Goal: Task Accomplishment & Management: Manage account settings

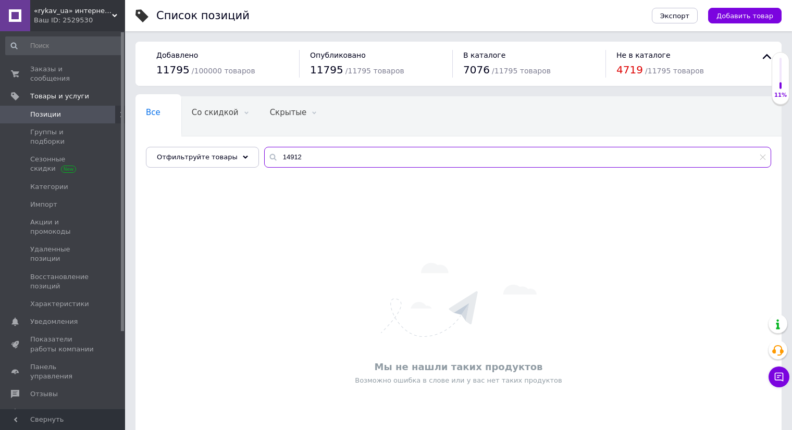
click at [412, 159] on input "14912" at bounding box center [517, 157] width 507 height 21
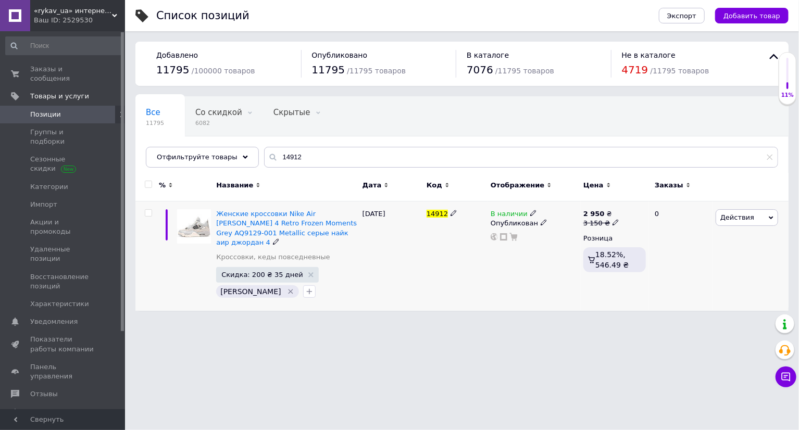
click at [451, 216] on icon at bounding box center [454, 213] width 6 height 6
type input "14912 (14101)"
click at [463, 240] on div at bounding box center [456, 257] width 64 height 110
click at [95, 71] on span "Заказы и сообщения" at bounding box center [63, 74] width 66 height 19
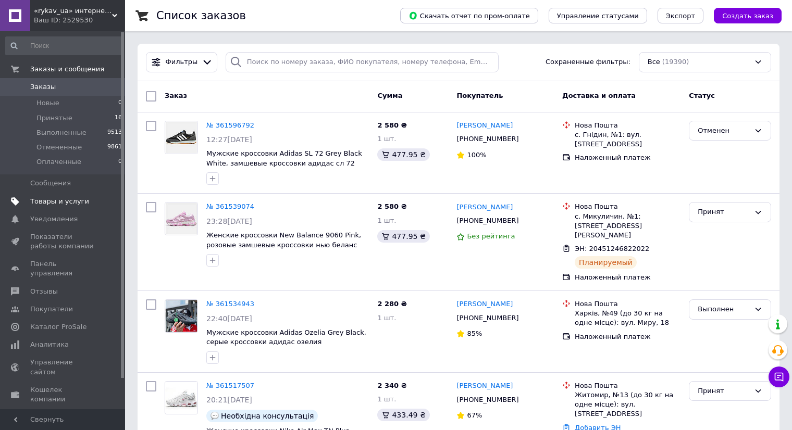
click at [76, 193] on link "Товары и услуги" at bounding box center [64, 202] width 128 height 18
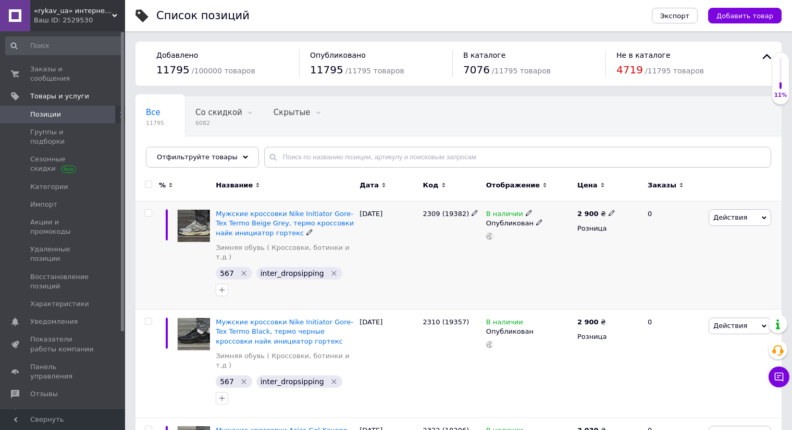
click at [148, 211] on input "checkbox" at bounding box center [148, 213] width 7 height 7
checkbox input "true"
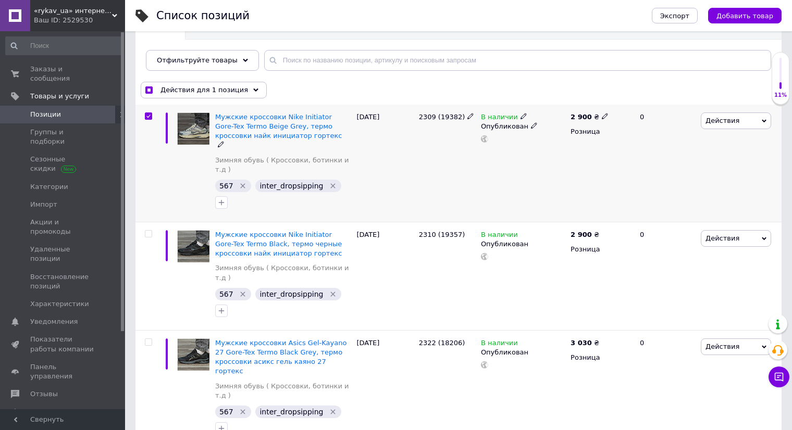
scroll to position [104, 0]
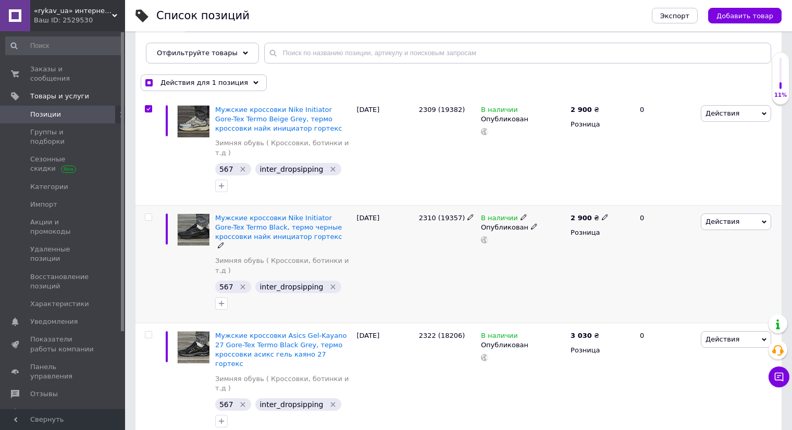
click at [154, 214] on div at bounding box center [148, 217] width 21 height 7
checkbox input "true"
click at [151, 214] on input "checkbox" at bounding box center [148, 217] width 7 height 7
checkbox input "true"
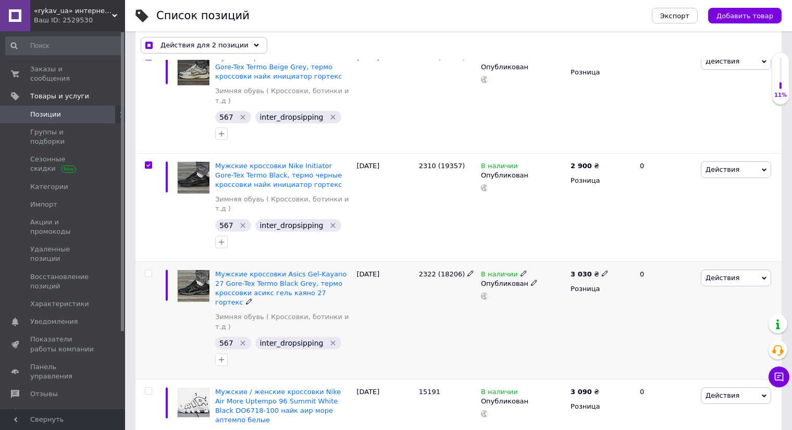
click at [152, 270] on span at bounding box center [148, 273] width 7 height 7
click at [152, 270] on input "checkbox" at bounding box center [148, 273] width 7 height 7
checkbox input "true"
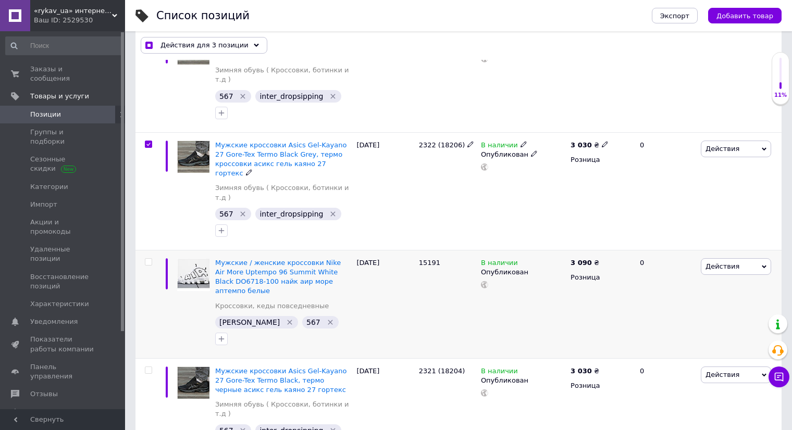
scroll to position [313, 0]
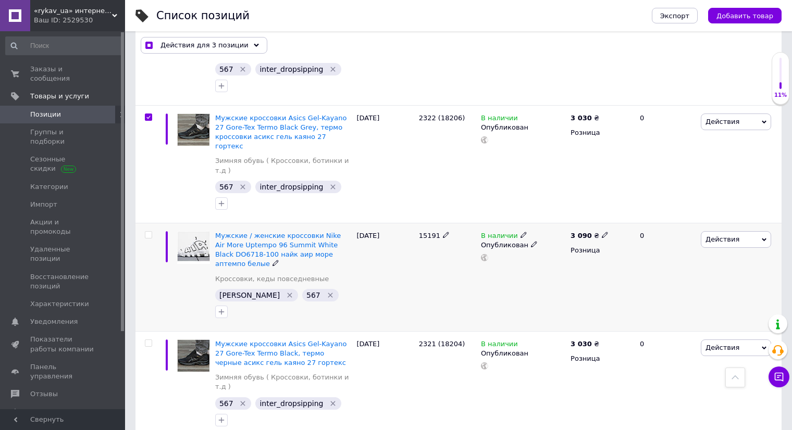
click at [145, 232] on input "checkbox" at bounding box center [148, 235] width 7 height 7
checkbox input "true"
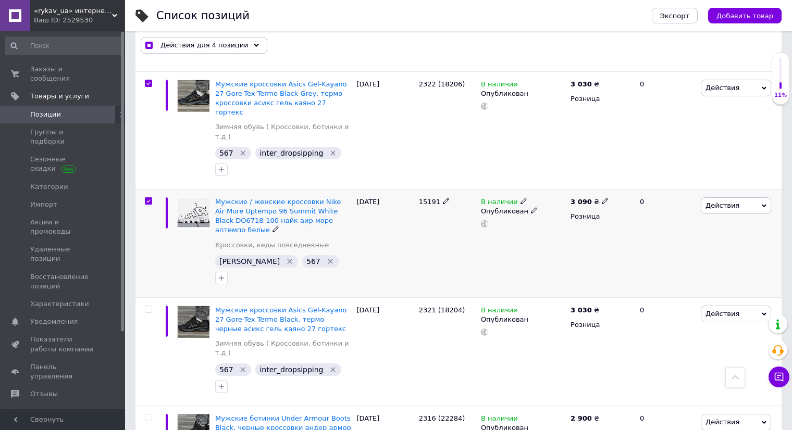
scroll to position [365, 0]
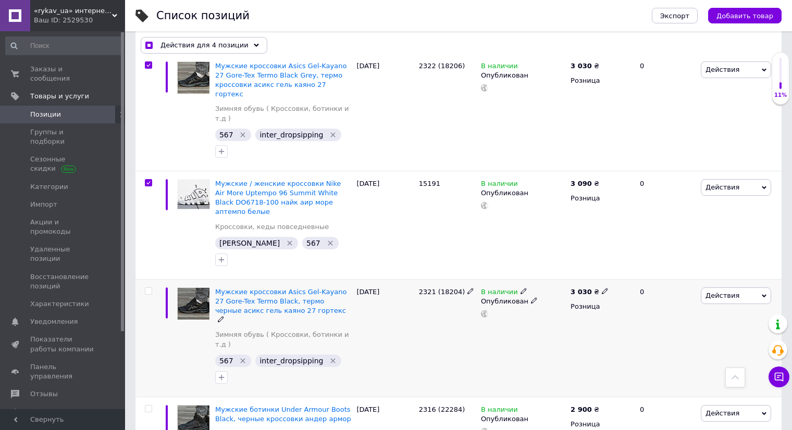
click at [147, 279] on div at bounding box center [146, 338] width 23 height 118
checkbox input "true"
click at [150, 288] on input "checkbox" at bounding box center [148, 291] width 7 height 7
checkbox input "true"
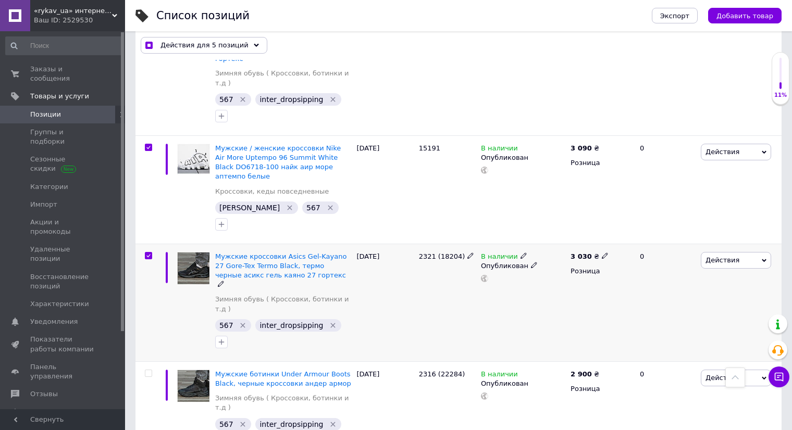
scroll to position [469, 0]
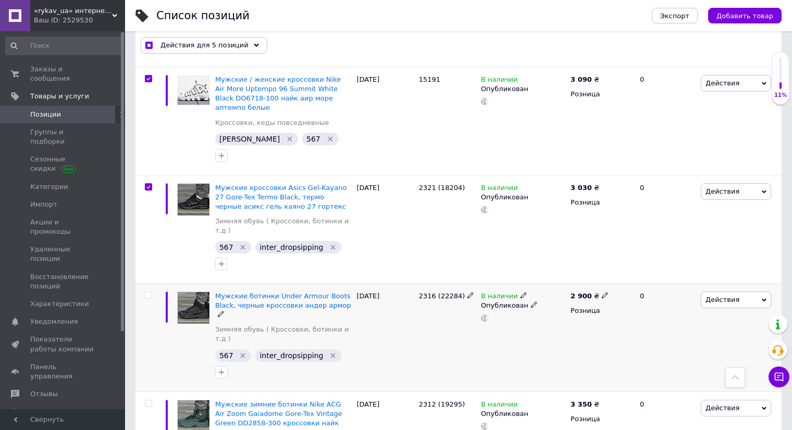
click at [147, 283] on div at bounding box center [146, 337] width 23 height 108
checkbox input "true"
click at [146, 292] on input "checkbox" at bounding box center [148, 295] width 7 height 7
checkbox input "true"
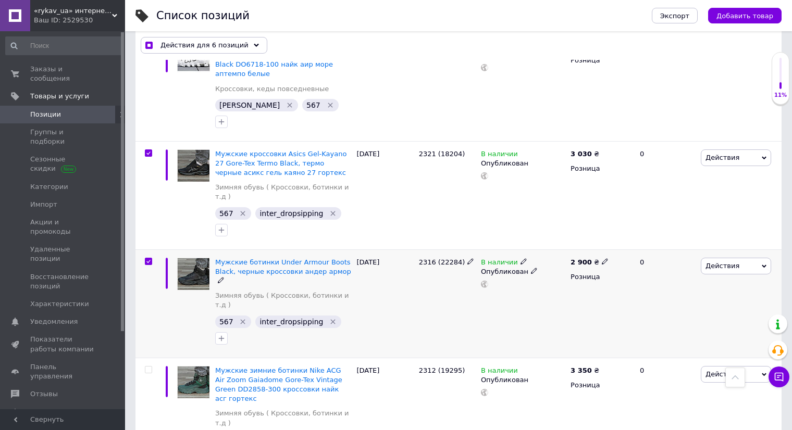
scroll to position [521, 0]
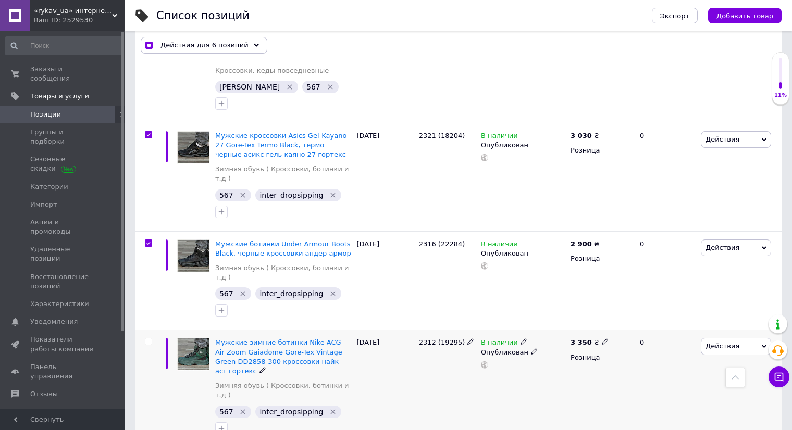
click at [147, 330] on div at bounding box center [146, 389] width 23 height 118
click at [149, 330] on div at bounding box center [146, 389] width 23 height 118
checkbox input "true"
click at [152, 338] on span at bounding box center [148, 341] width 7 height 7
click at [152, 339] on input "checkbox" at bounding box center [148, 342] width 7 height 7
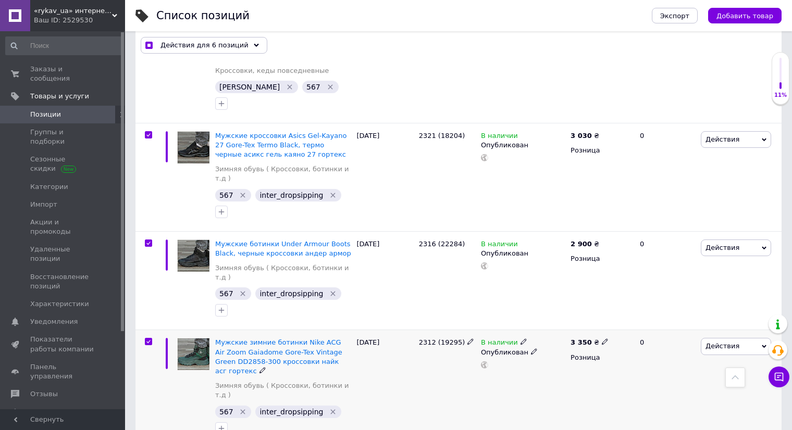
checkbox input "true"
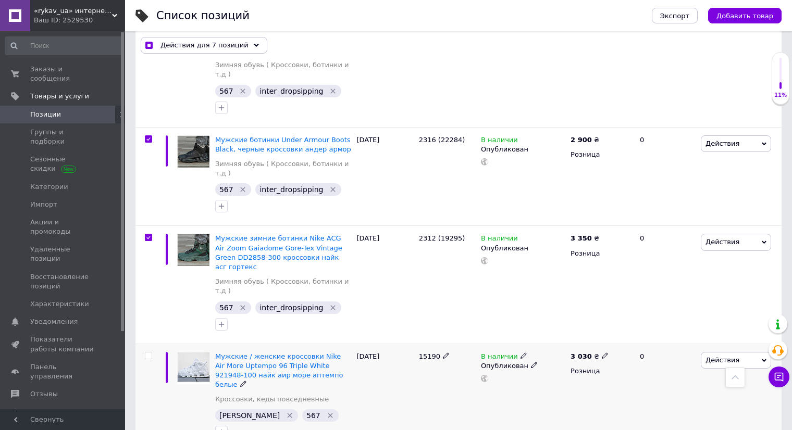
click at [151, 353] on input "checkbox" at bounding box center [148, 356] width 7 height 7
checkbox input "true"
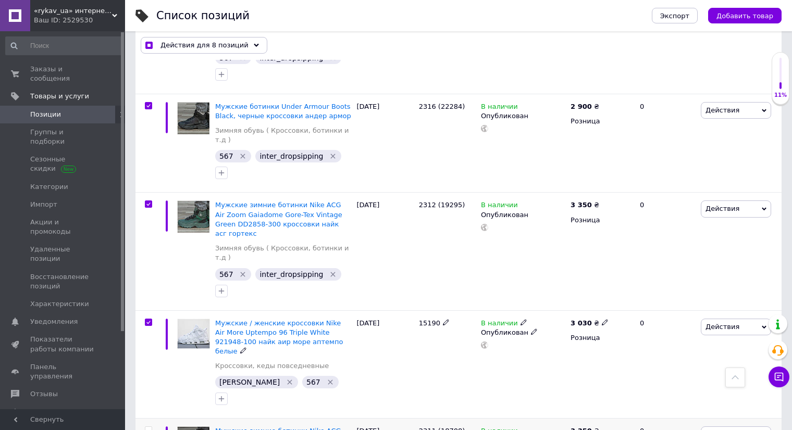
scroll to position [677, 0]
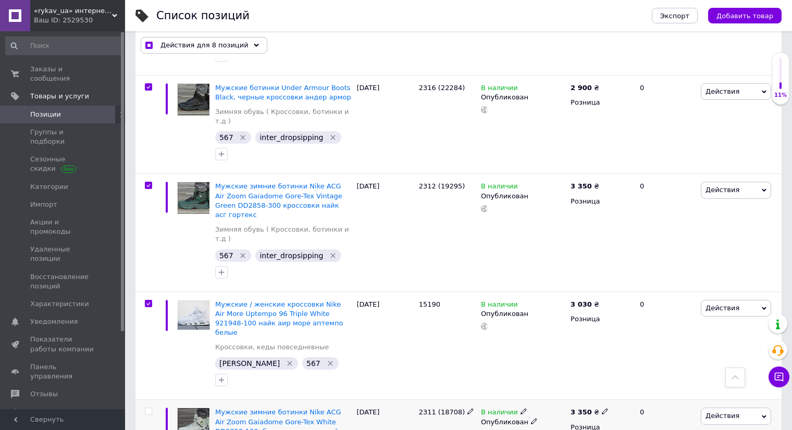
checkbox input "true"
click at [150, 409] on input "checkbox" at bounding box center [148, 412] width 7 height 7
checkbox input "true"
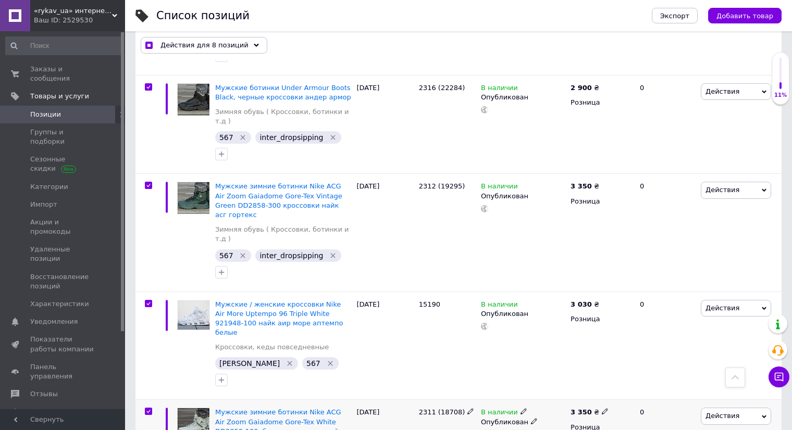
checkbox input "true"
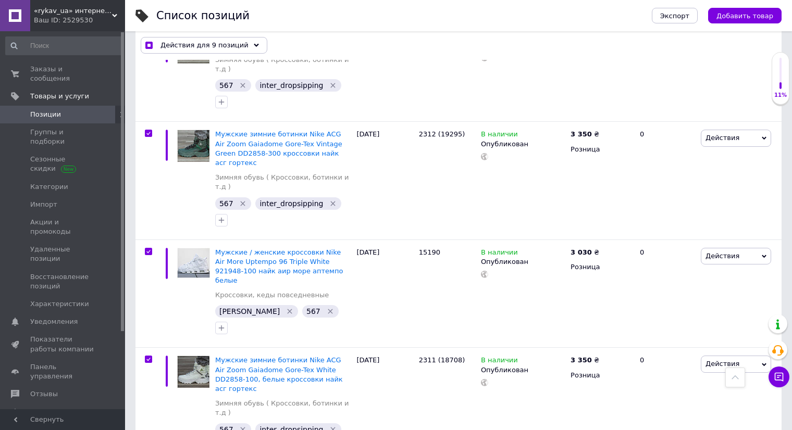
checkbox input "true"
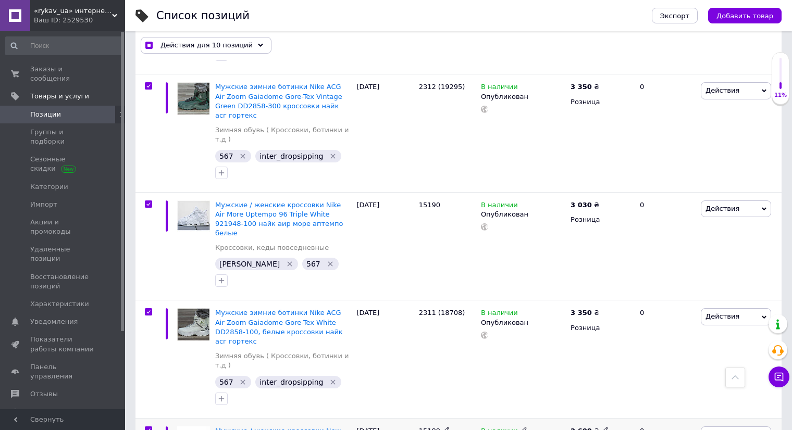
scroll to position [834, 0]
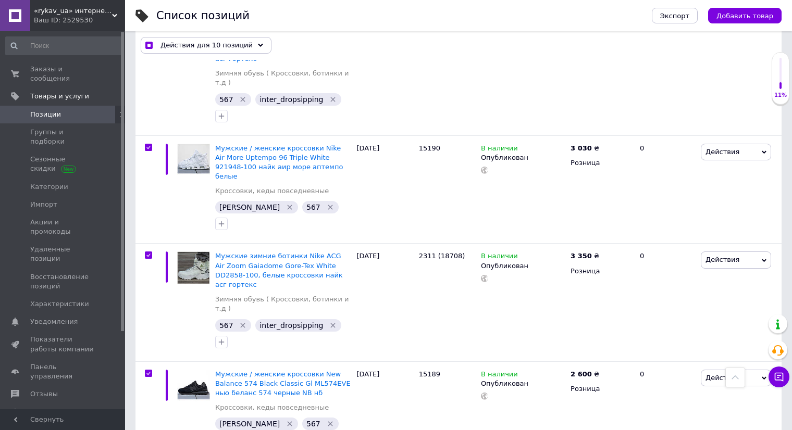
checkbox input "true"
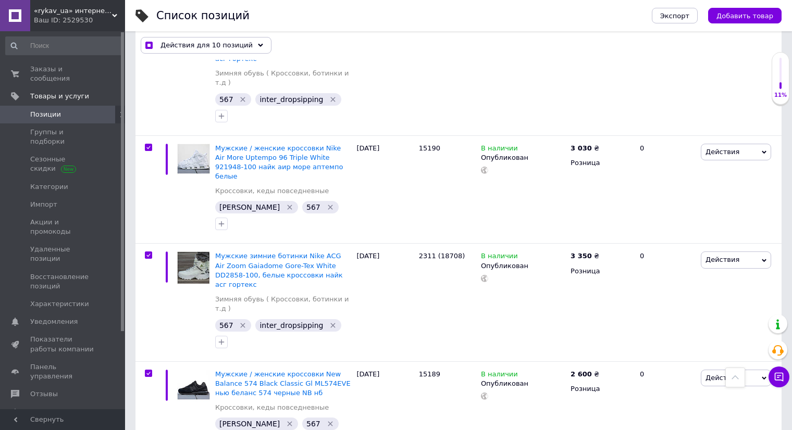
checkbox input "true"
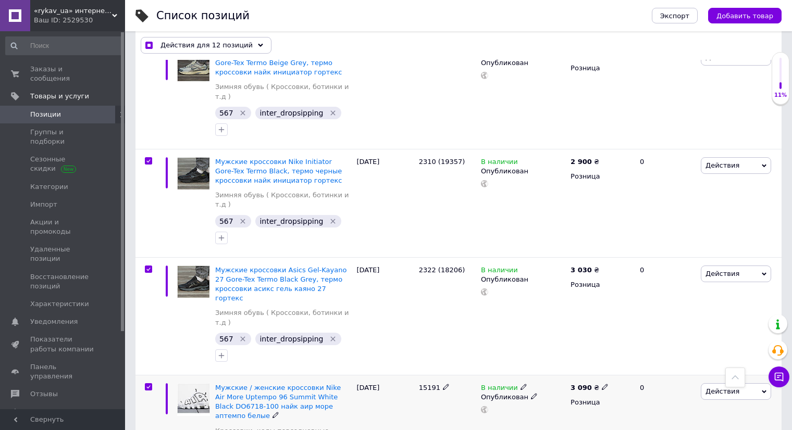
scroll to position [0, 0]
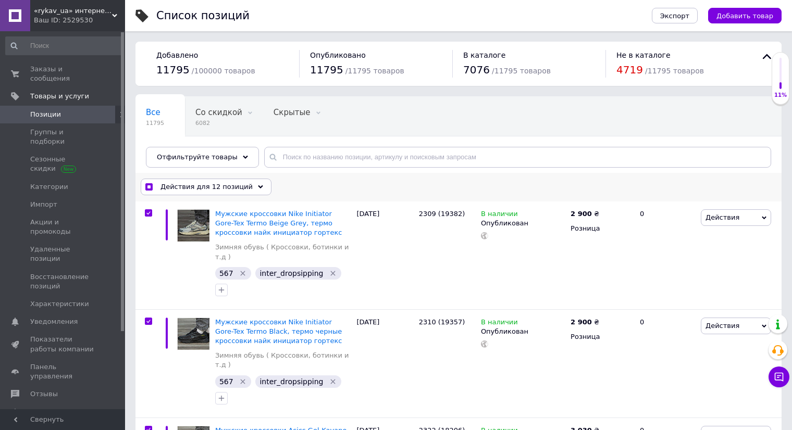
click at [215, 193] on div "Действия для 12 позиций" at bounding box center [206, 187] width 131 height 17
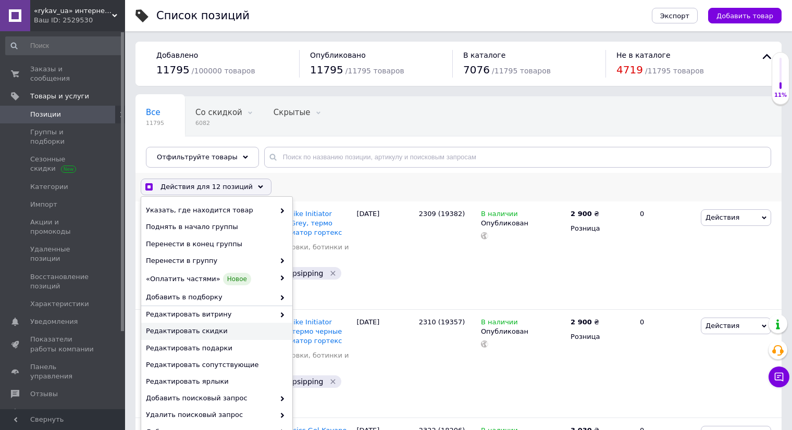
click at [261, 337] on div "Редактировать скидки" at bounding box center [216, 331] width 151 height 17
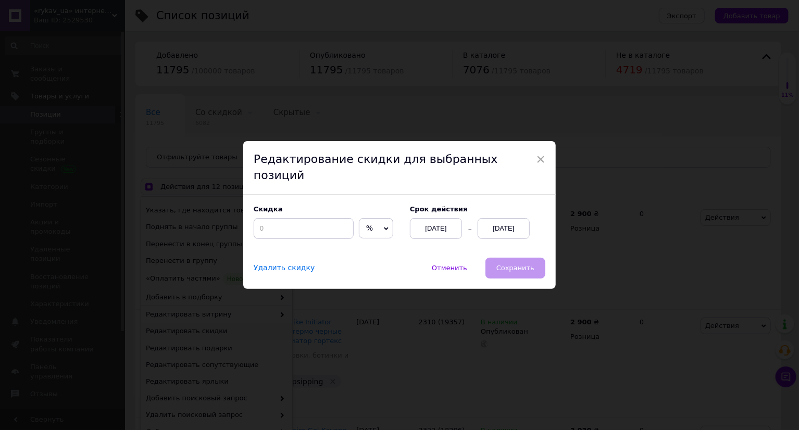
drag, startPoint x: 373, startPoint y: 232, endPoint x: 373, endPoint y: 227, distance: 5.7
click at [373, 231] on div "Скидка % ₴ Cрок действия [DATE] [DATE]" at bounding box center [399, 226] width 313 height 63
drag, startPoint x: 373, startPoint y: 227, endPoint x: 375, endPoint y: 243, distance: 16.8
click at [373, 227] on span "%" at bounding box center [376, 228] width 34 height 21
click at [375, 248] on li "₴" at bounding box center [376, 250] width 33 height 15
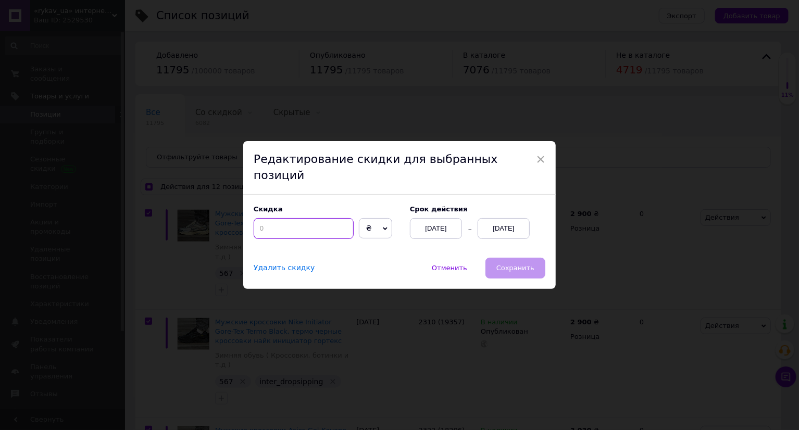
click at [321, 228] on input at bounding box center [304, 228] width 100 height 21
checkbox input "true"
type input "2"
checkbox input "true"
type input "20"
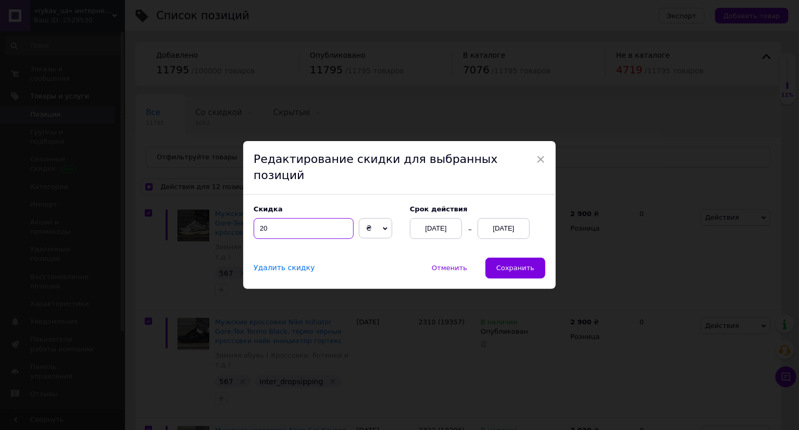
checkbox input "true"
type input "200"
click at [515, 225] on div "[DATE]" at bounding box center [504, 228] width 52 height 21
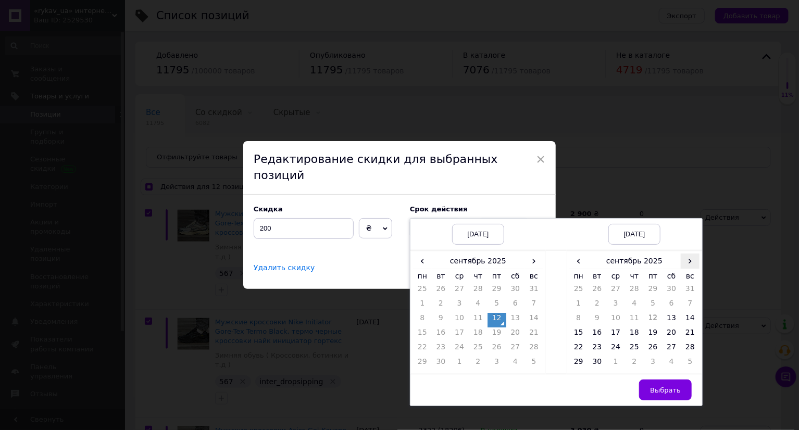
click at [684, 254] on span "›" at bounding box center [690, 261] width 19 height 15
click at [652, 313] on td "17" at bounding box center [653, 320] width 19 height 15
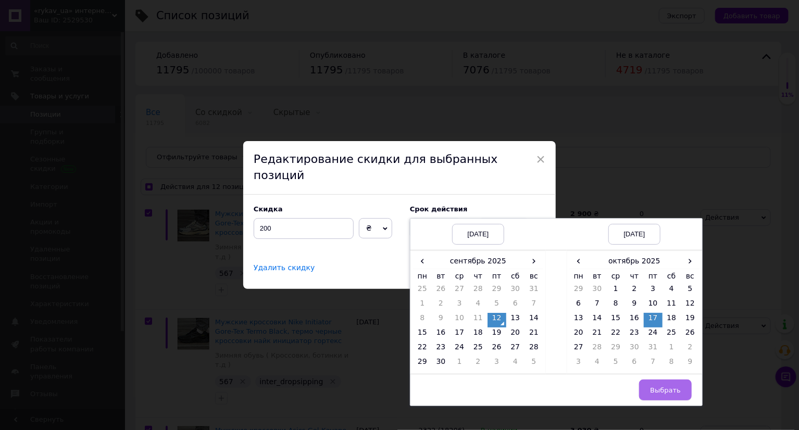
click at [681, 381] on button "Выбрать" at bounding box center [665, 390] width 53 height 21
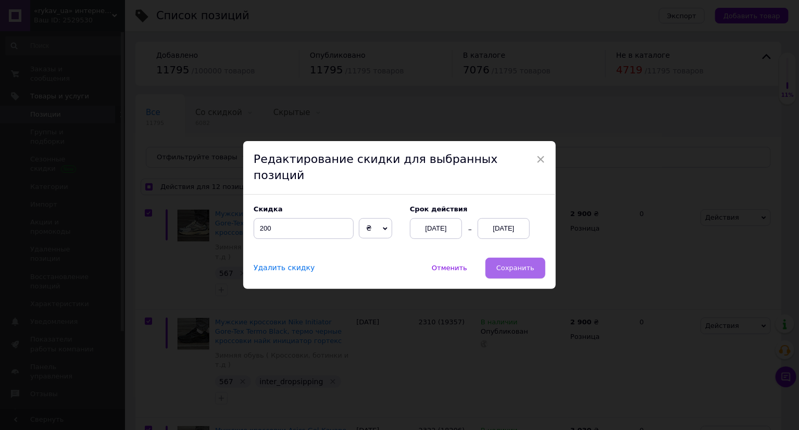
click at [529, 264] on span "Сохранить" at bounding box center [516, 268] width 38 height 8
checkbox input "true"
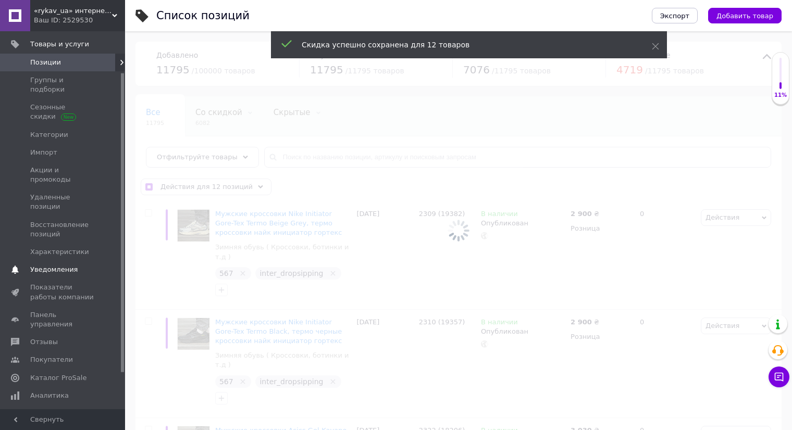
checkbox input "false"
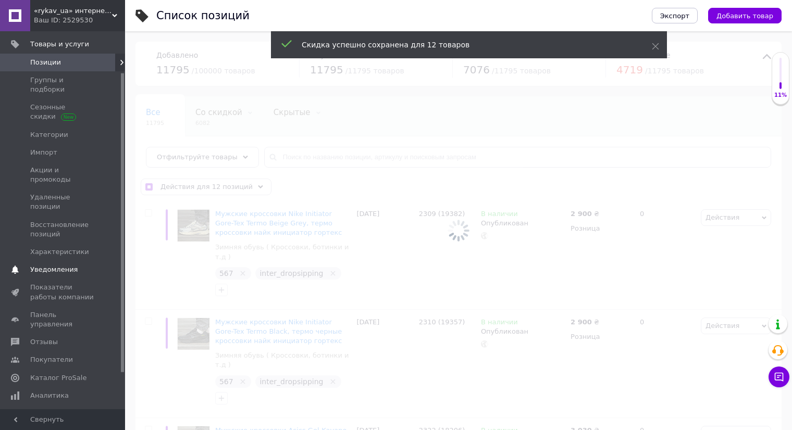
checkbox input "false"
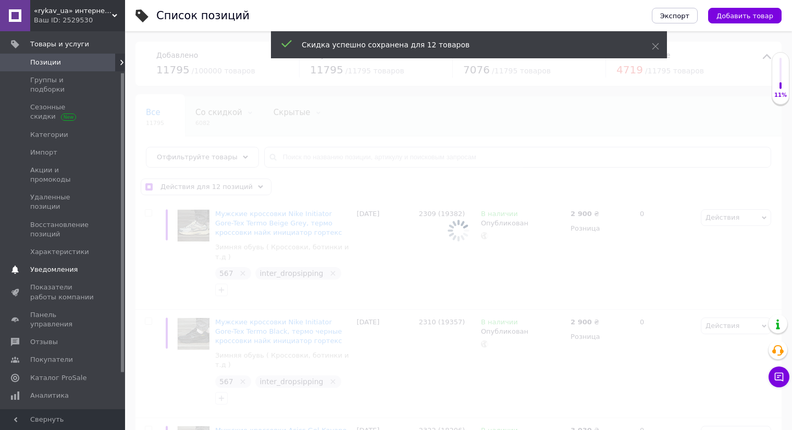
checkbox input "false"
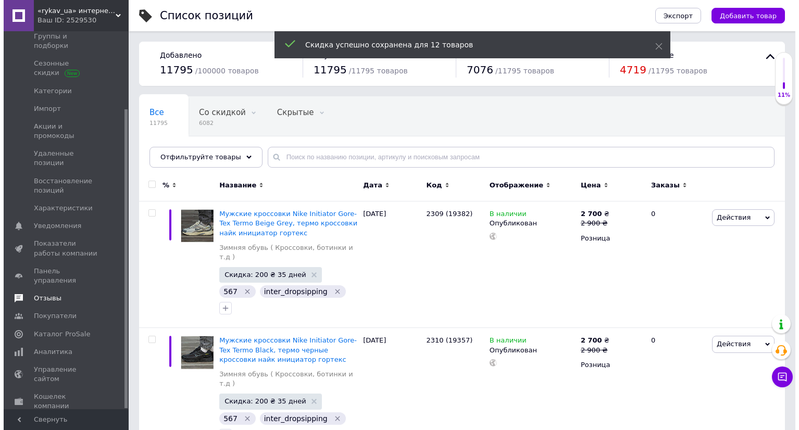
scroll to position [98, 0]
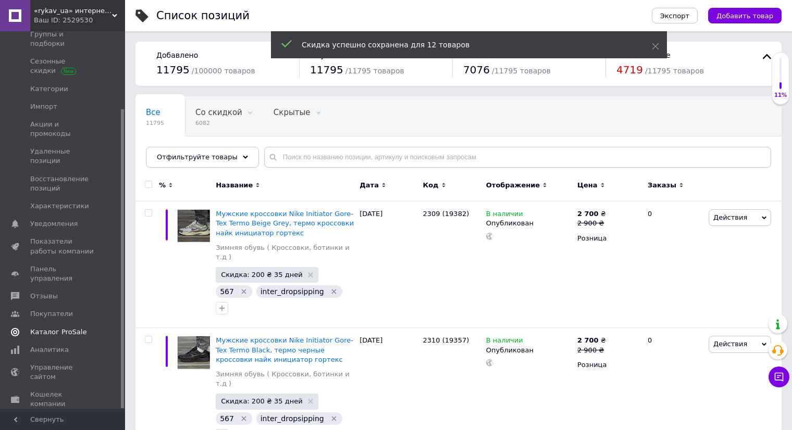
click at [92, 328] on span "Каталог ProSale" at bounding box center [63, 332] width 66 height 9
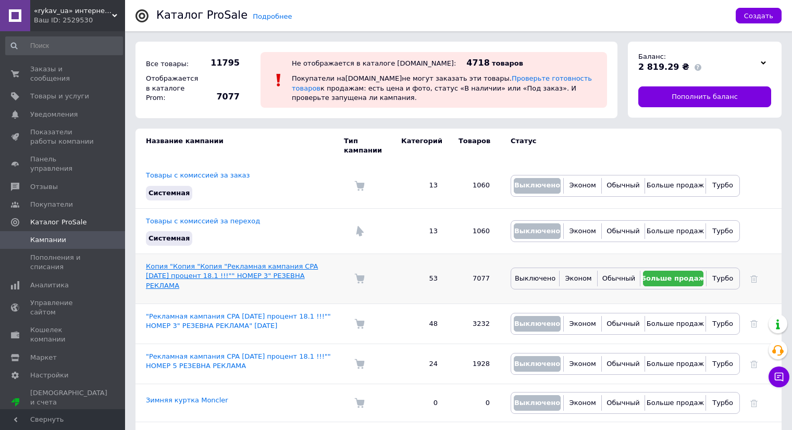
click at [274, 263] on link "Копия "Копия "Копия "Рекламная кампания CPA [DATE] процент 18.1 !!!"" НОМЕР 3" …" at bounding box center [232, 276] width 172 height 27
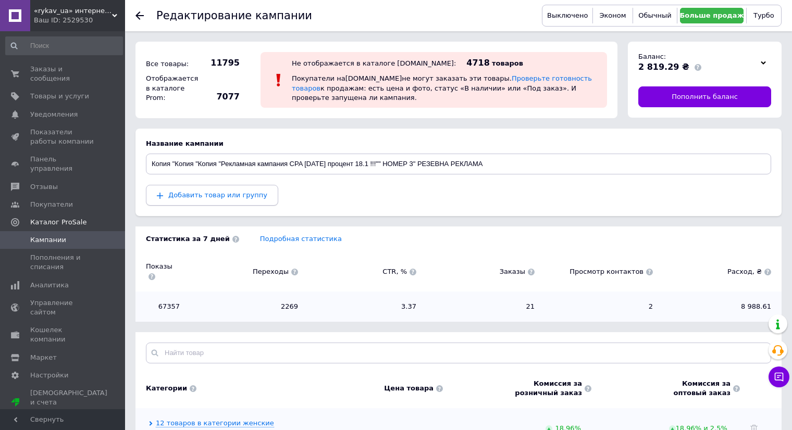
click at [232, 197] on span "Добавить товар или группу" at bounding box center [217, 195] width 99 height 8
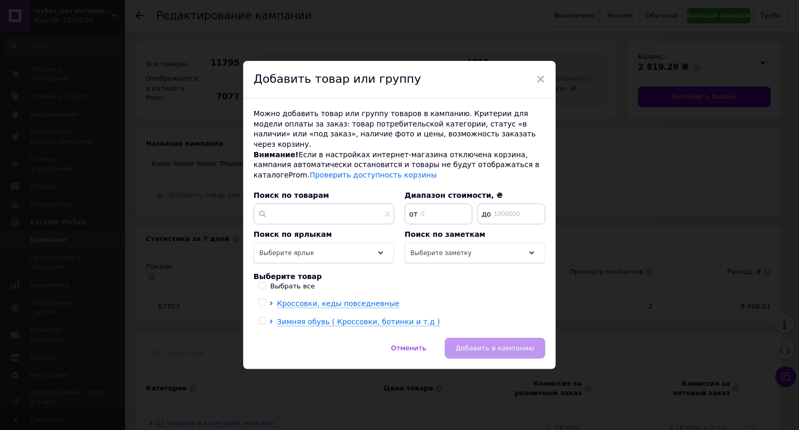
click at [281, 275] on span "Выберите товар" at bounding box center [288, 277] width 68 height 8
click at [281, 282] on div "Выбрать все" at bounding box center [292, 286] width 45 height 9
click at [266, 282] on input "Выбрать все" at bounding box center [262, 285] width 7 height 7
checkbox input "true"
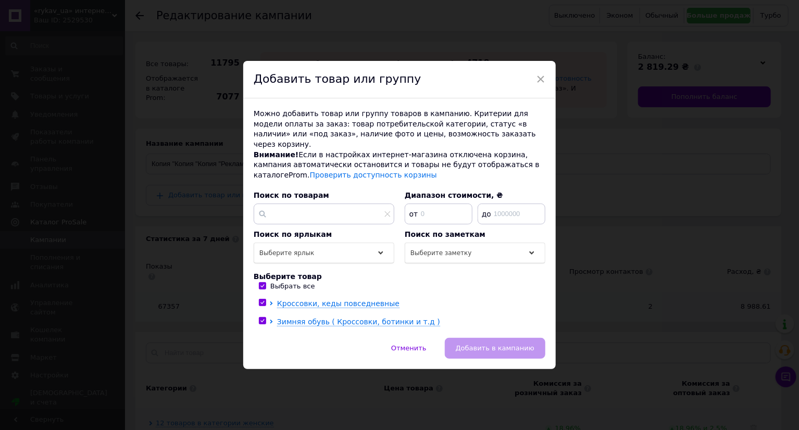
checkbox input "true"
click at [363, 318] on span "Зимняя обувь ( Кроссовки, ботинки и т.д )" at bounding box center [358, 322] width 163 height 8
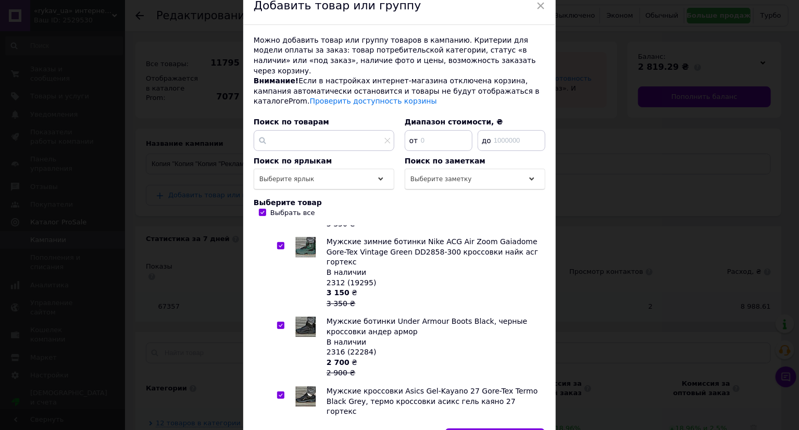
scroll to position [104, 0]
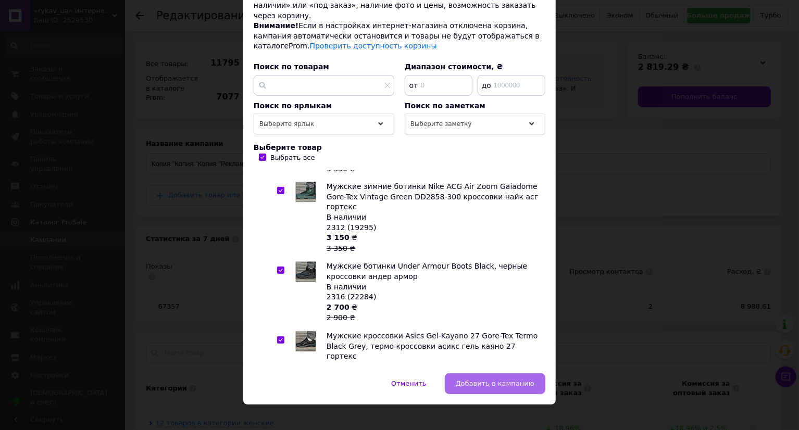
click at [492, 380] on span "Добавить в кампанию" at bounding box center [495, 384] width 79 height 8
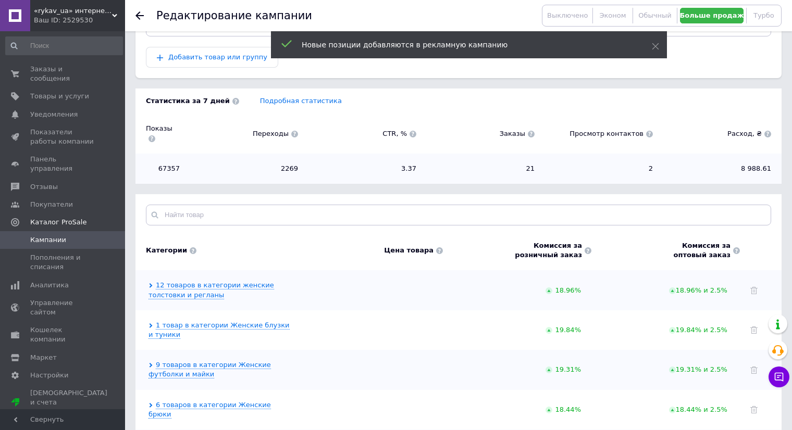
scroll to position [0, 0]
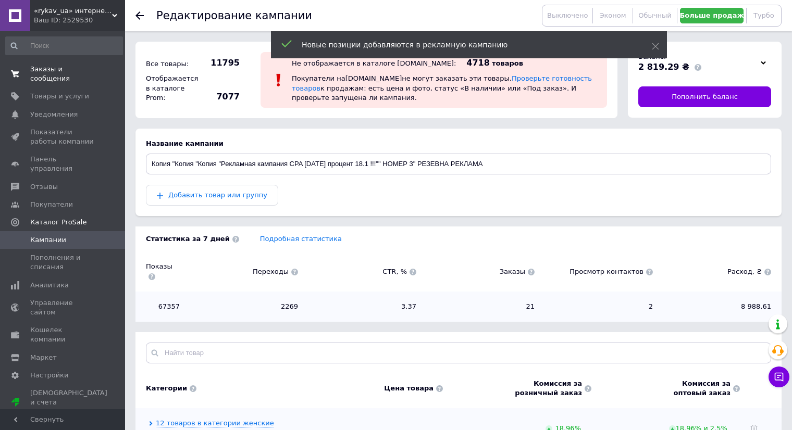
click at [82, 66] on span "Заказы и сообщения" at bounding box center [63, 74] width 66 height 19
